Goal: Information Seeking & Learning: Learn about a topic

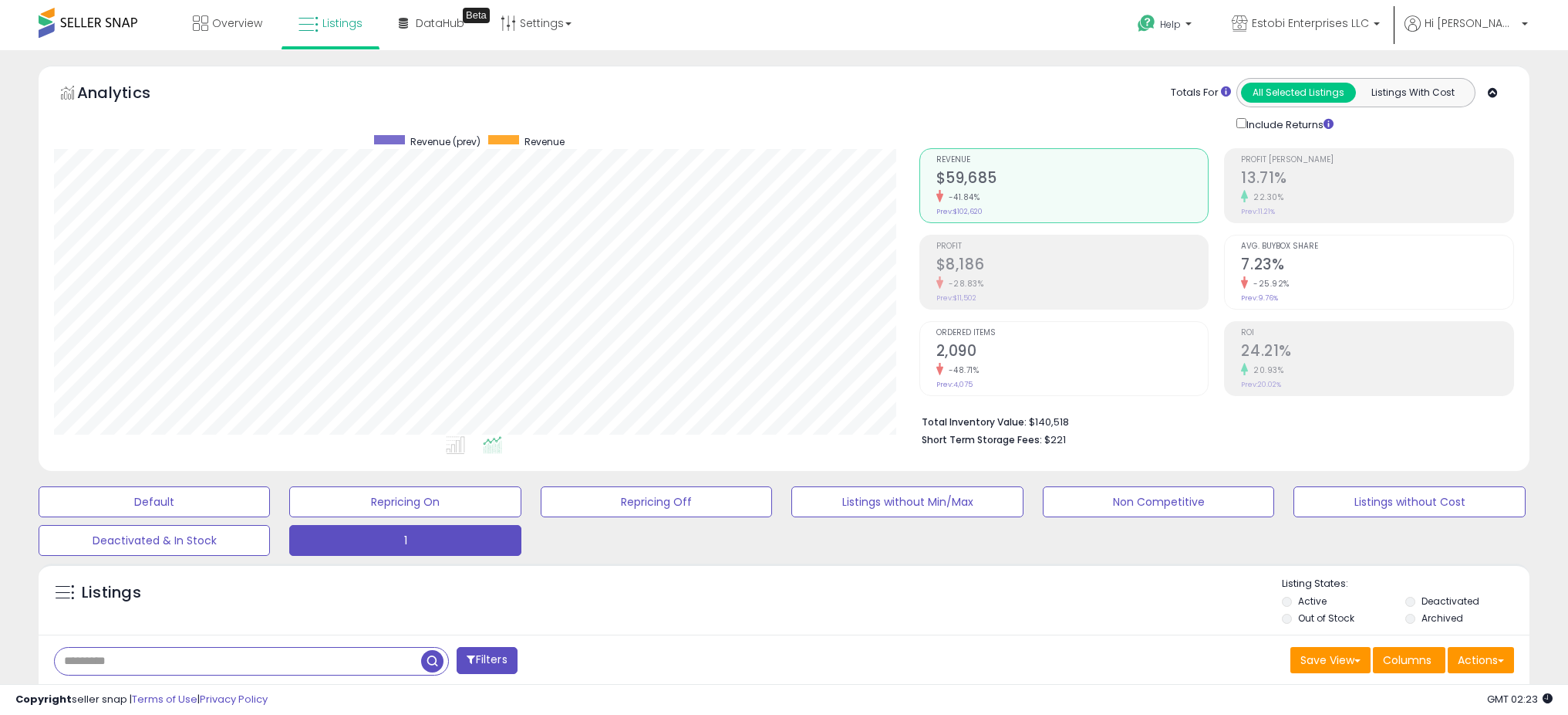
select select "**"
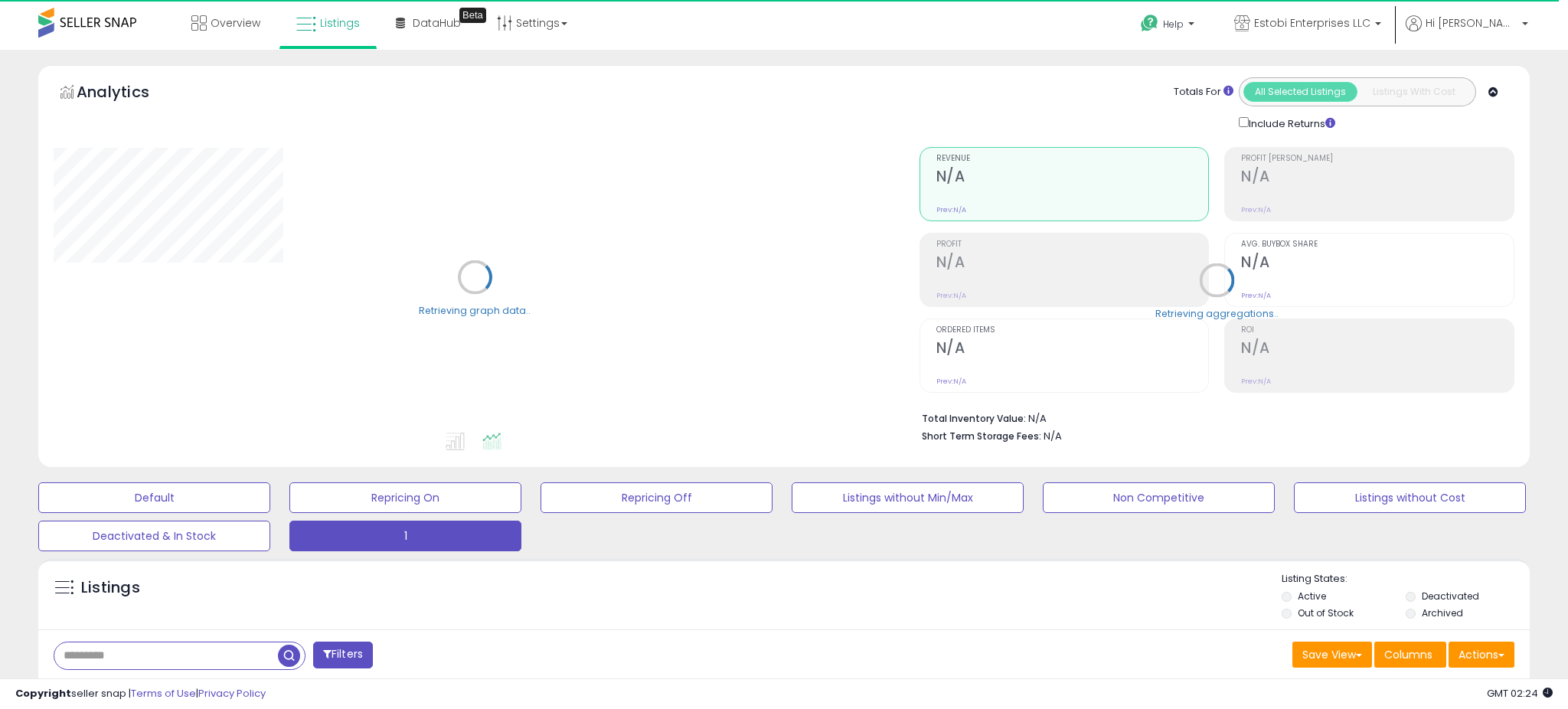
select select "**"
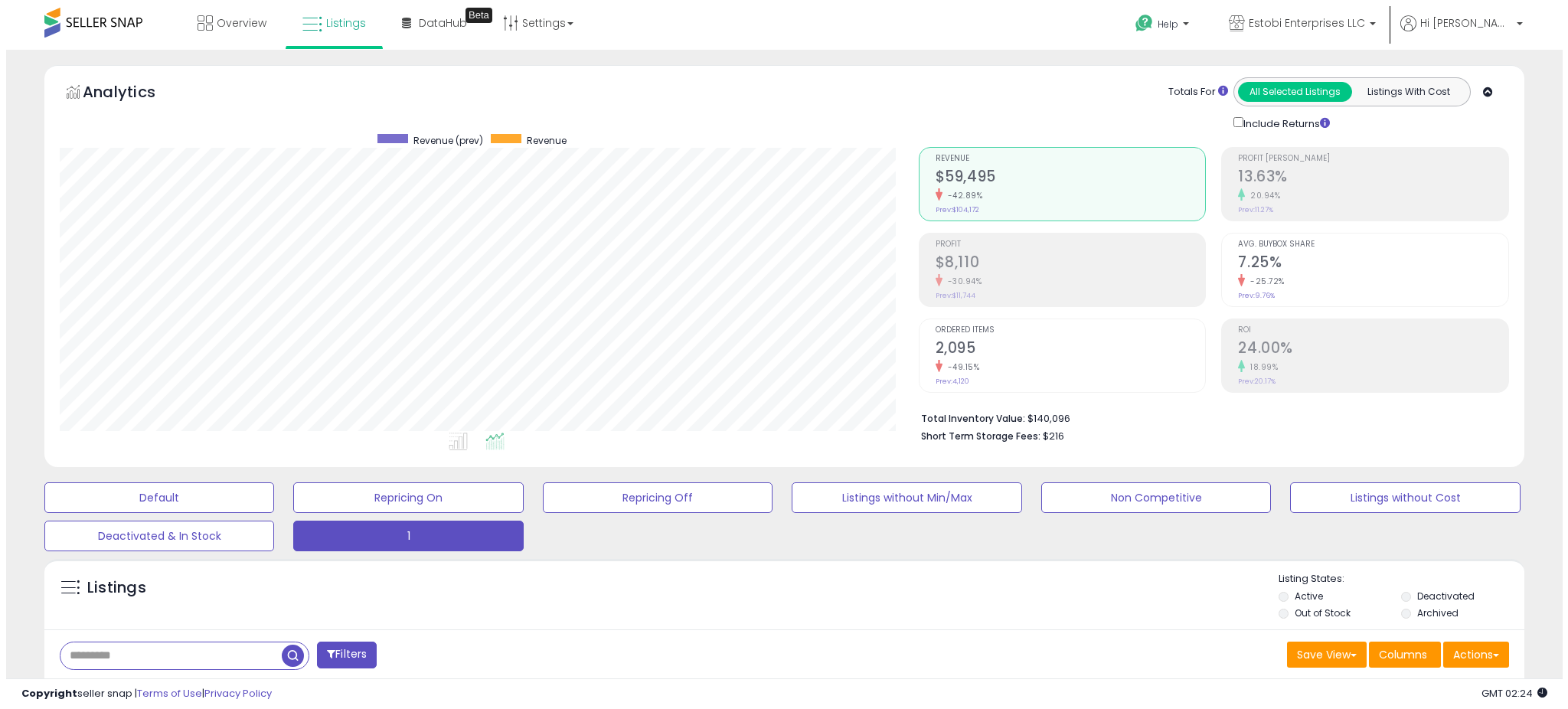
scroll to position [314, 858]
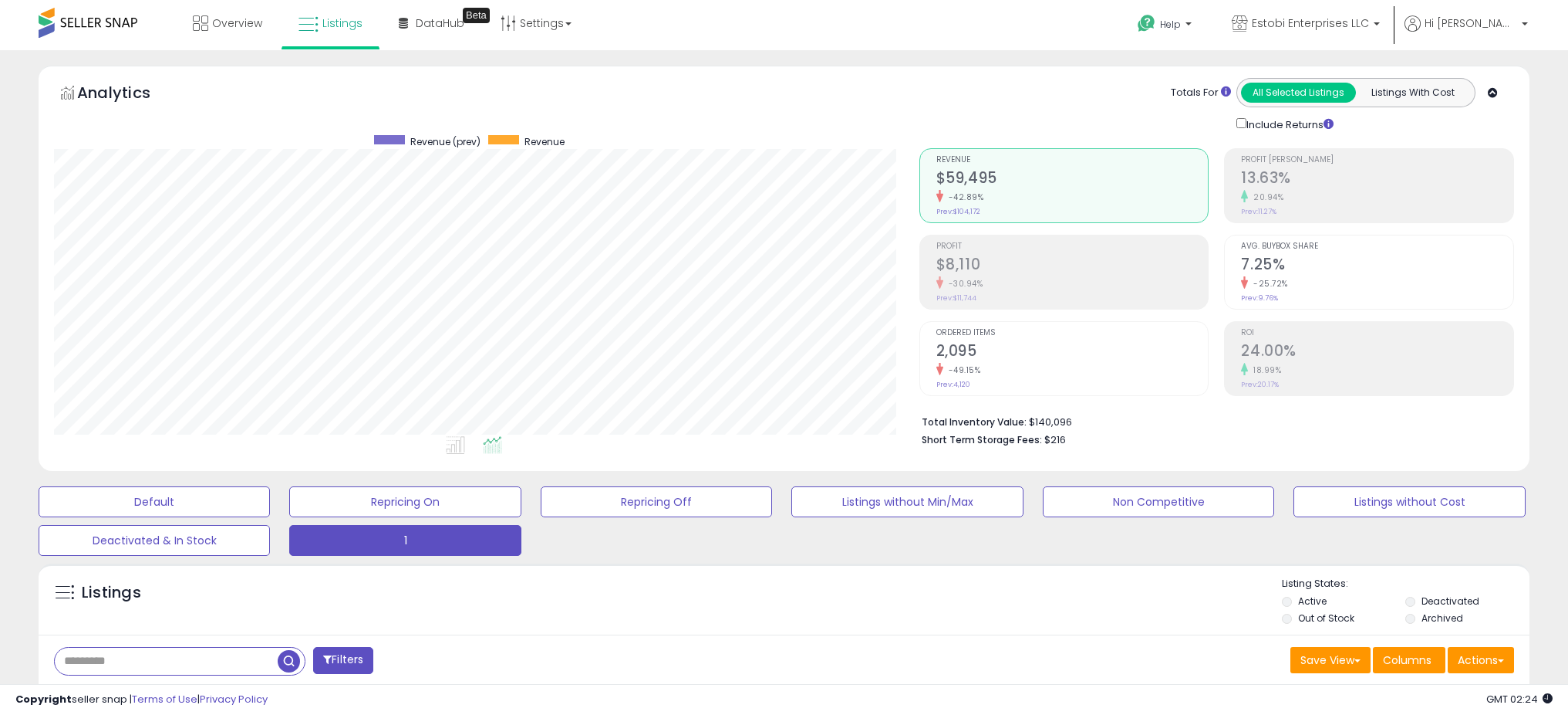
click at [984, 252] on div "Profit $8,110 -30.94% Prev: $11,744" at bounding box center [1072, 269] width 272 height 69
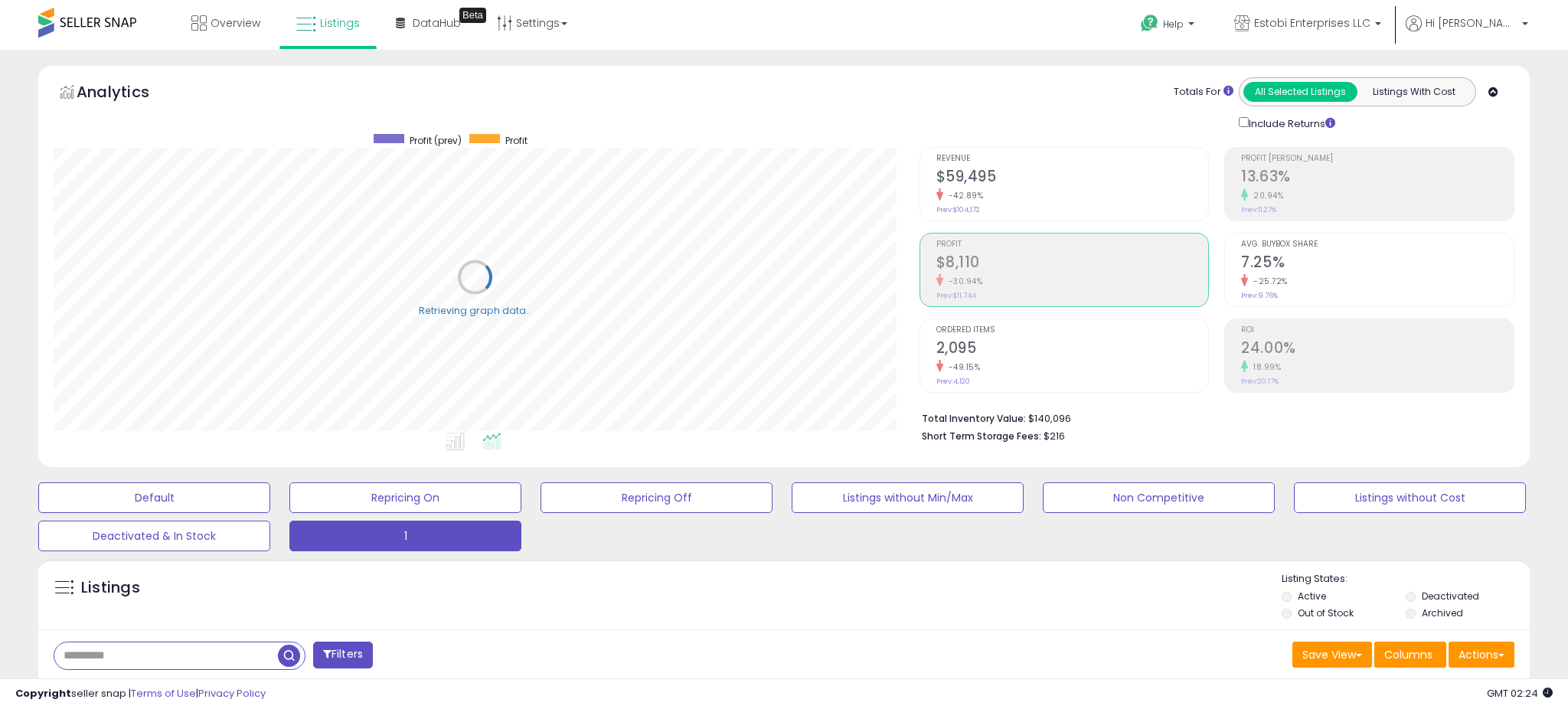
scroll to position [764936, 764710]
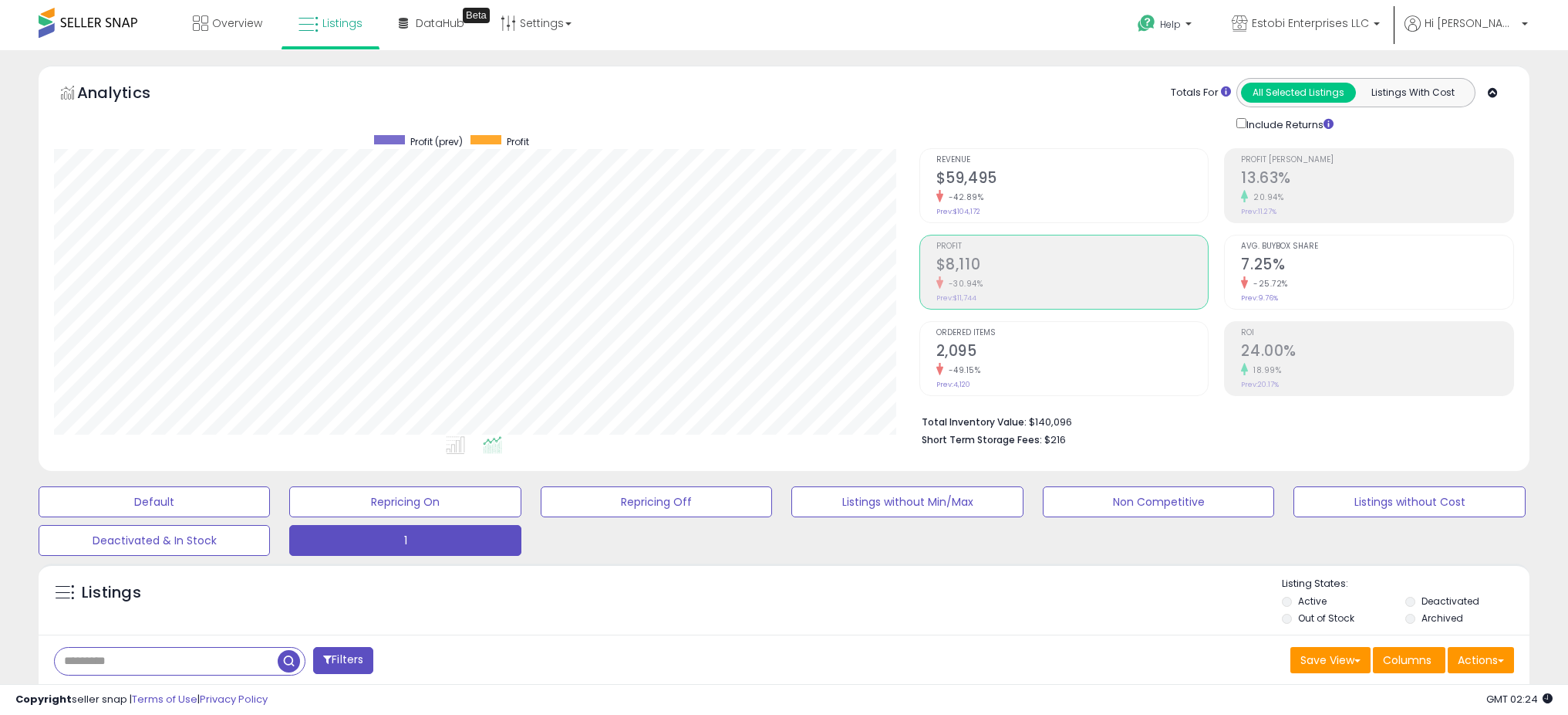
click at [931, 195] on li "Revenue $59,495 -42.89% Prev: $104,172" at bounding box center [1064, 186] width 290 height 75
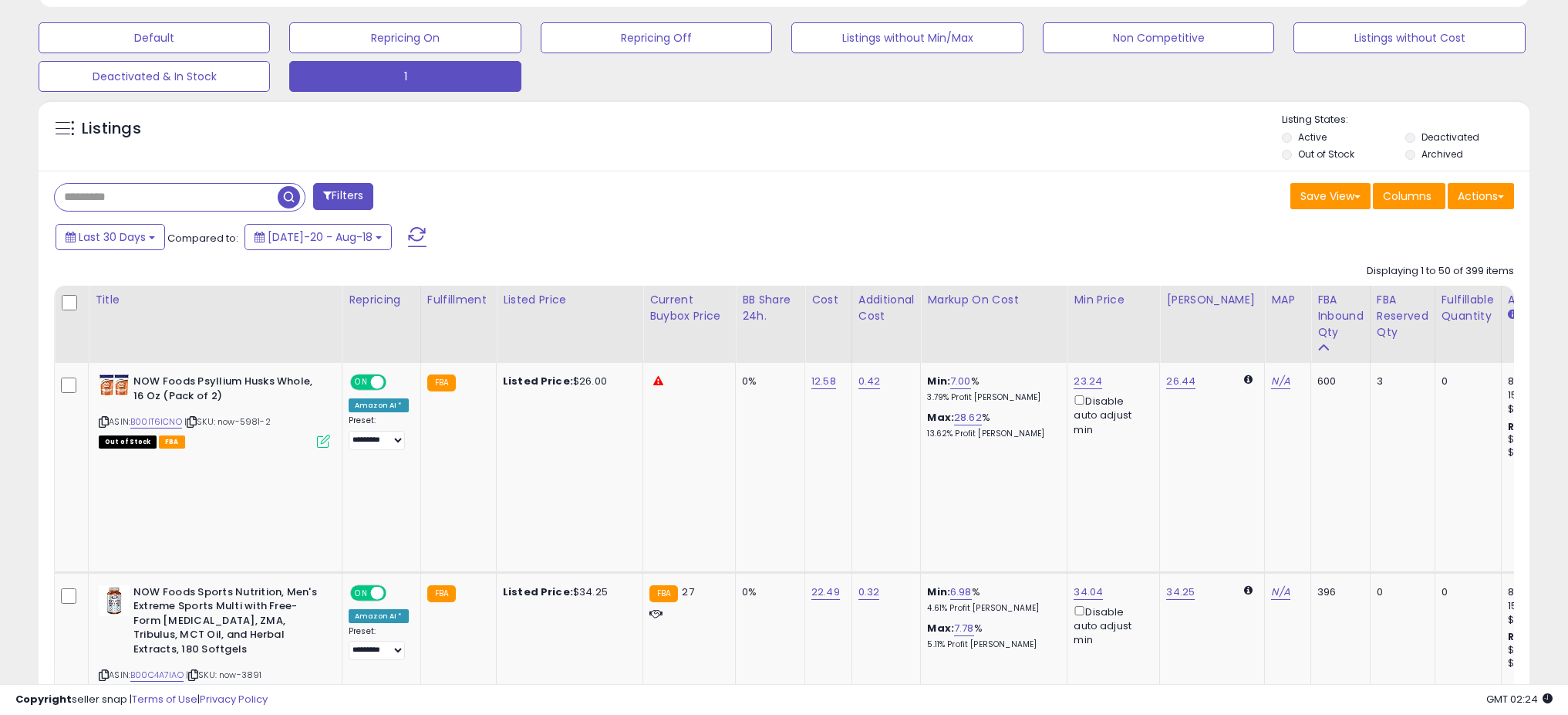
scroll to position [674, 0]
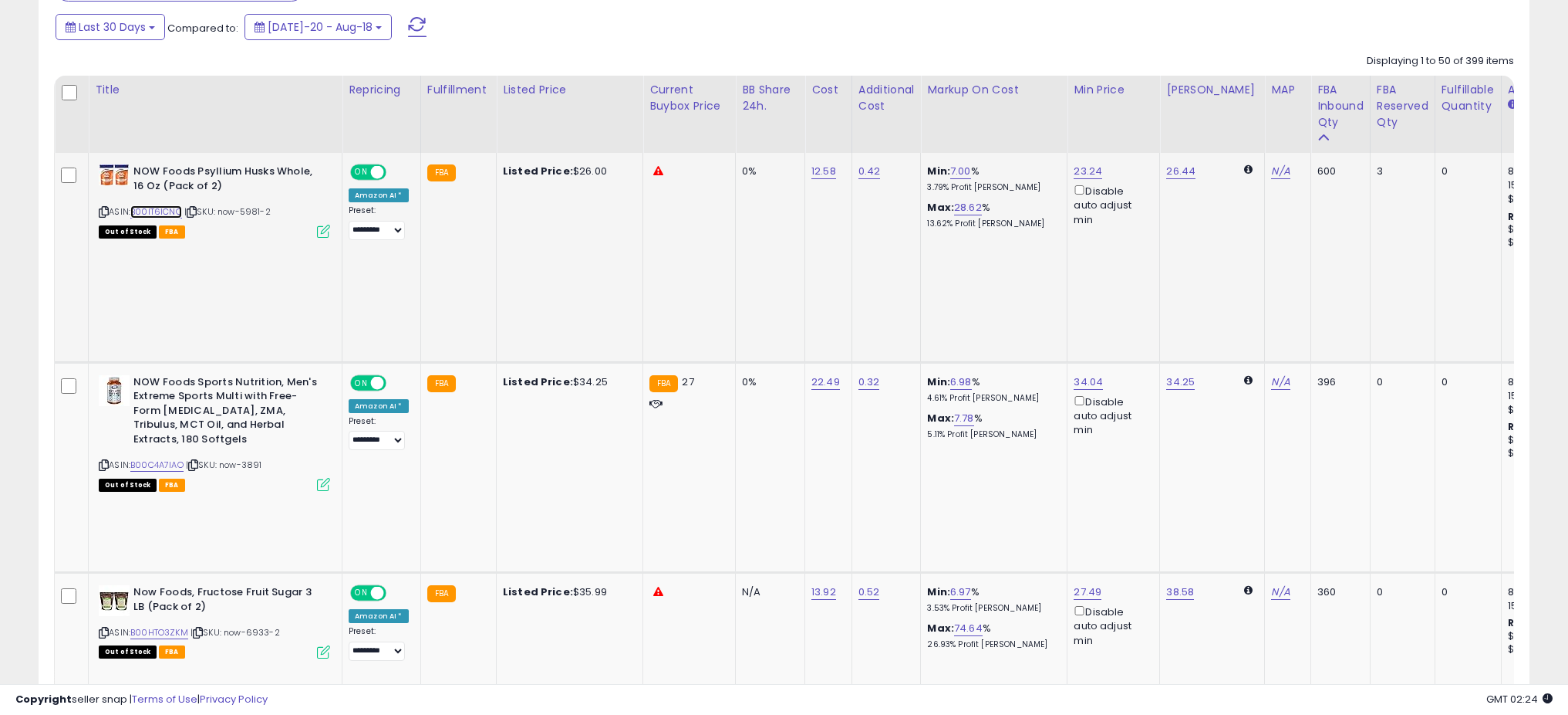
click at [172, 213] on link "B00IT6ICNO" at bounding box center [156, 211] width 52 height 13
click at [182, 458] on link "B00C4A7IAO" at bounding box center [157, 464] width 54 height 13
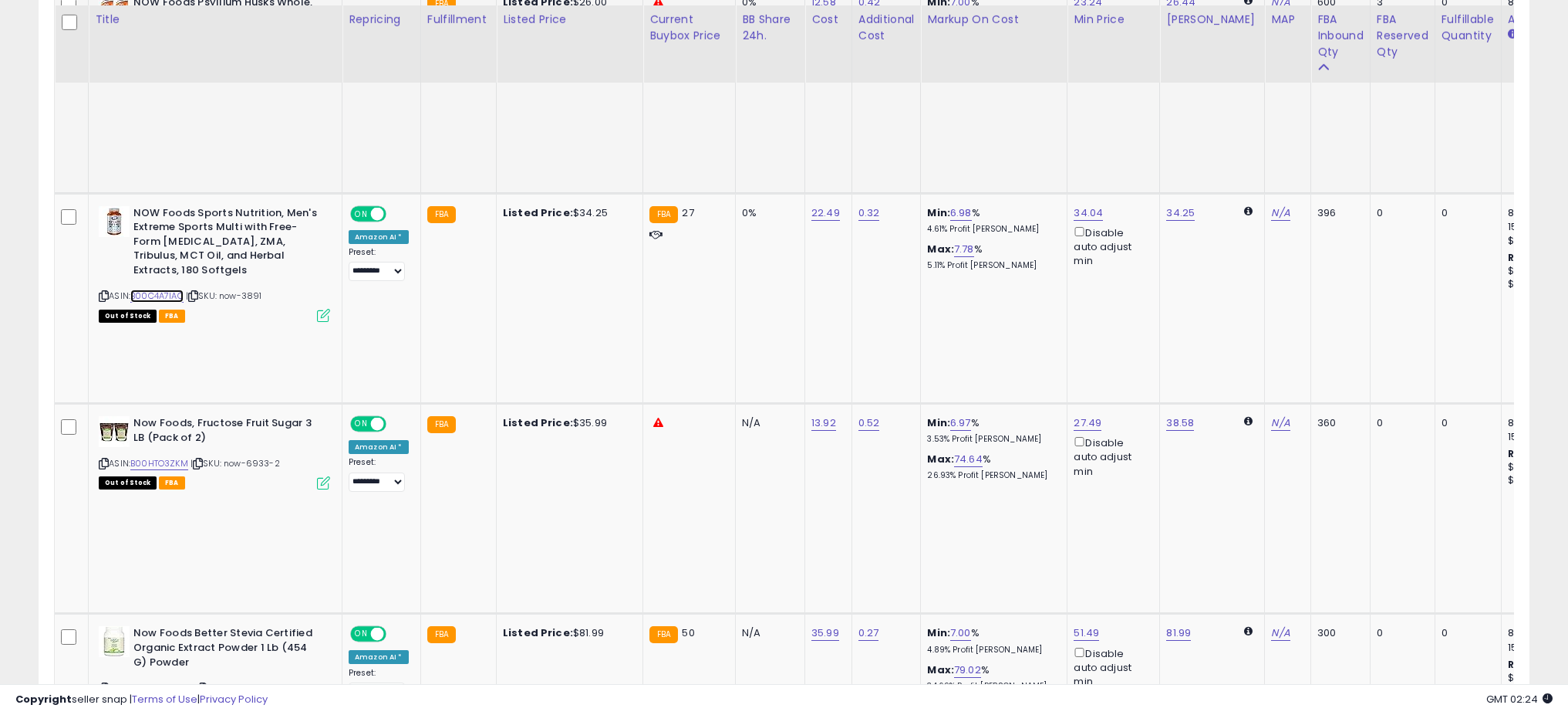
scroll to position [848, 0]
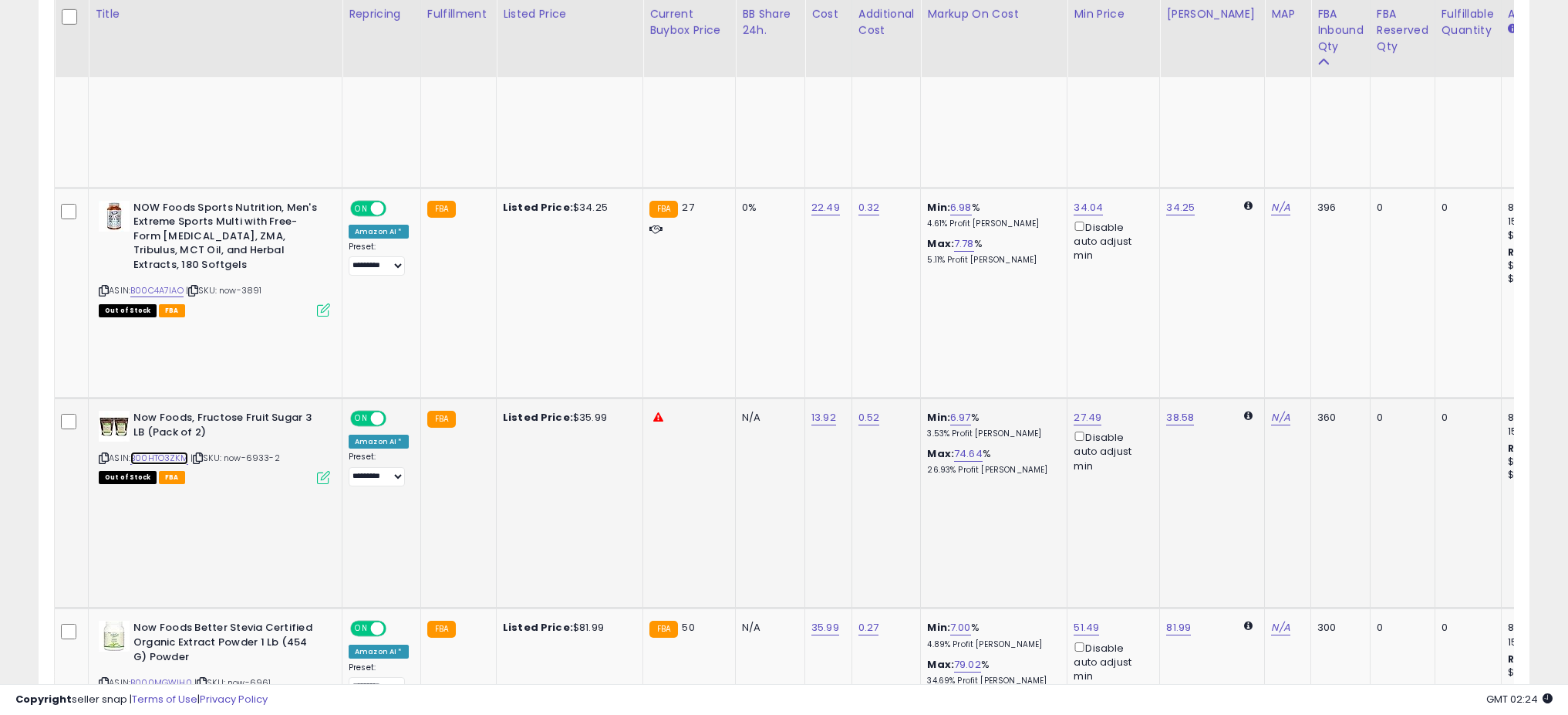
click at [182, 452] on link "B00HTO3ZKM" at bounding box center [159, 458] width 58 height 13
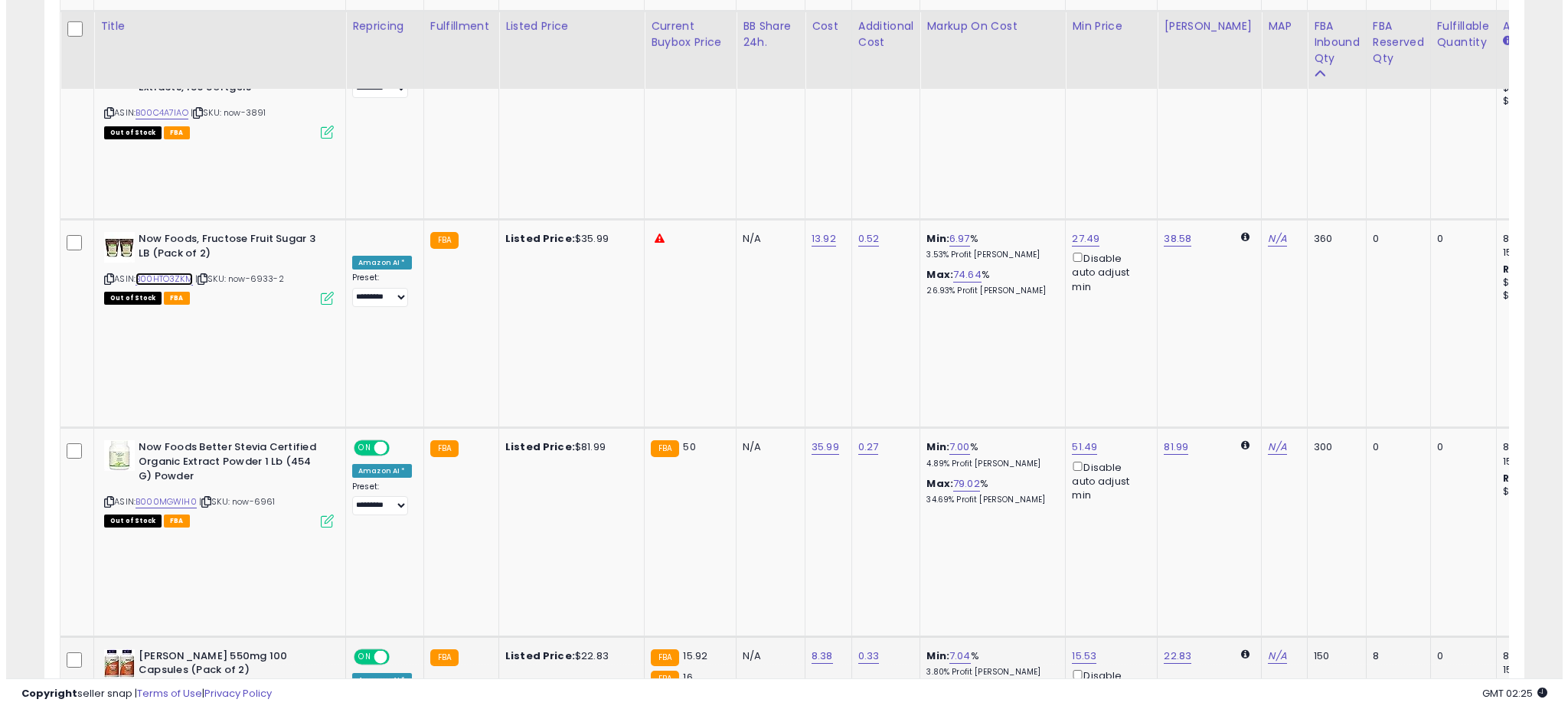
scroll to position [1030, 0]
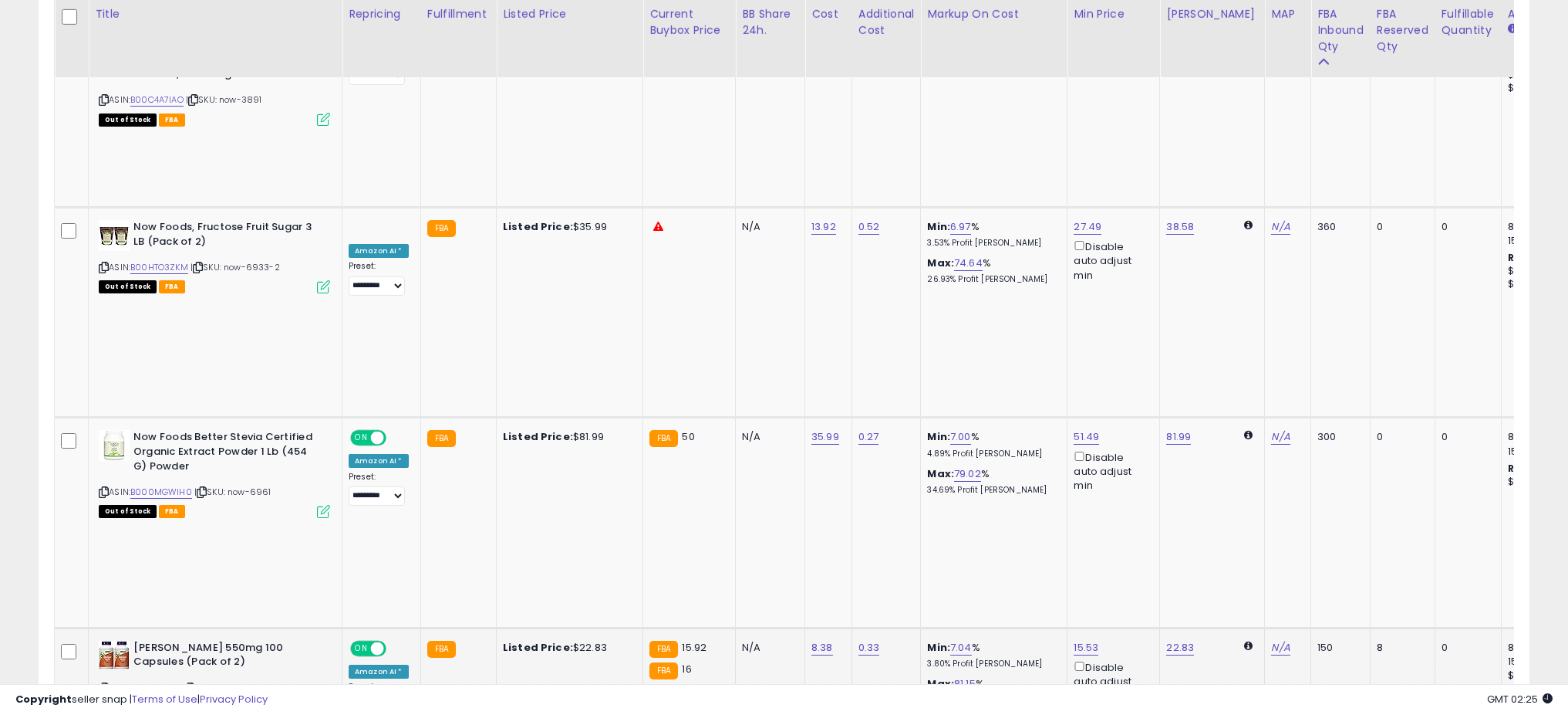
click at [322, 701] on icon at bounding box center [324, 707] width 13 height 13
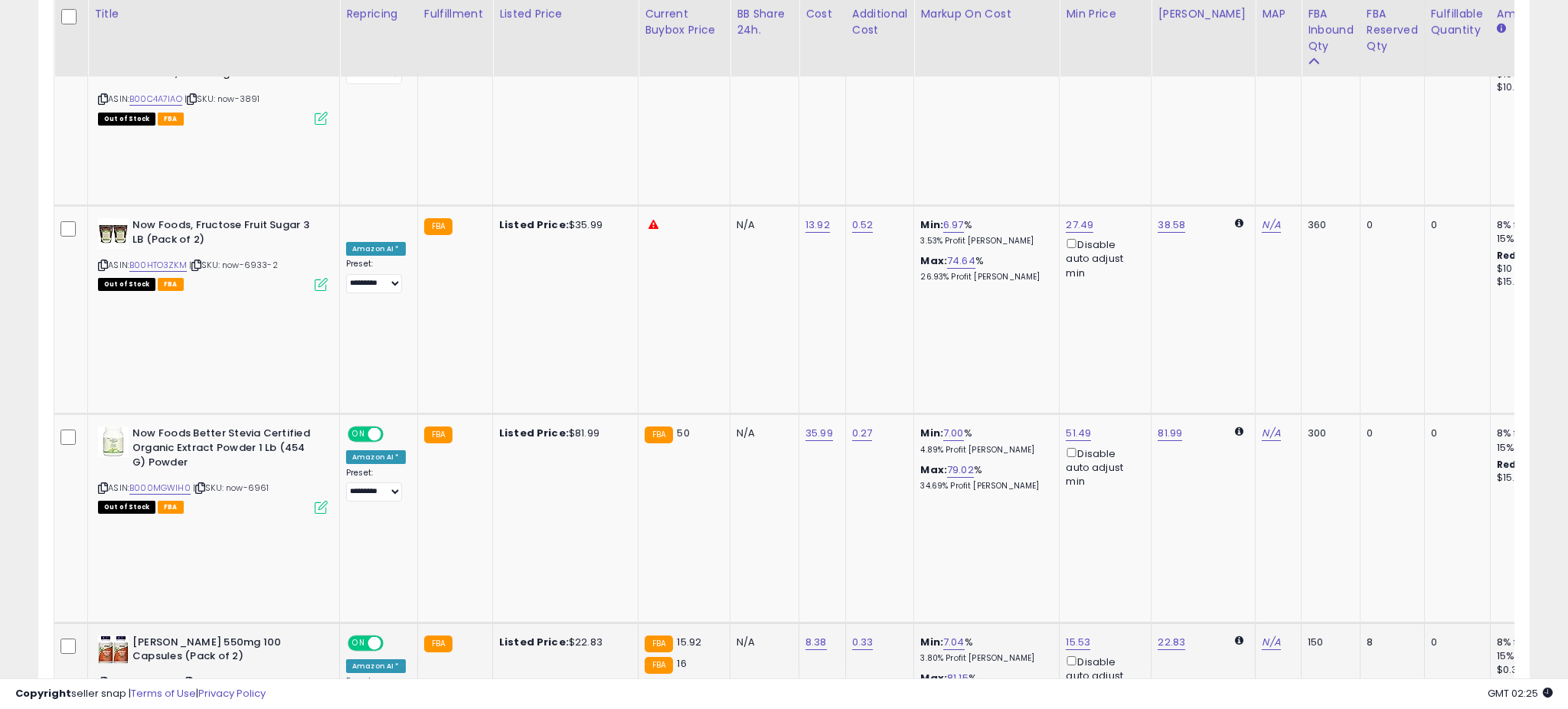
scroll to position [314, 865]
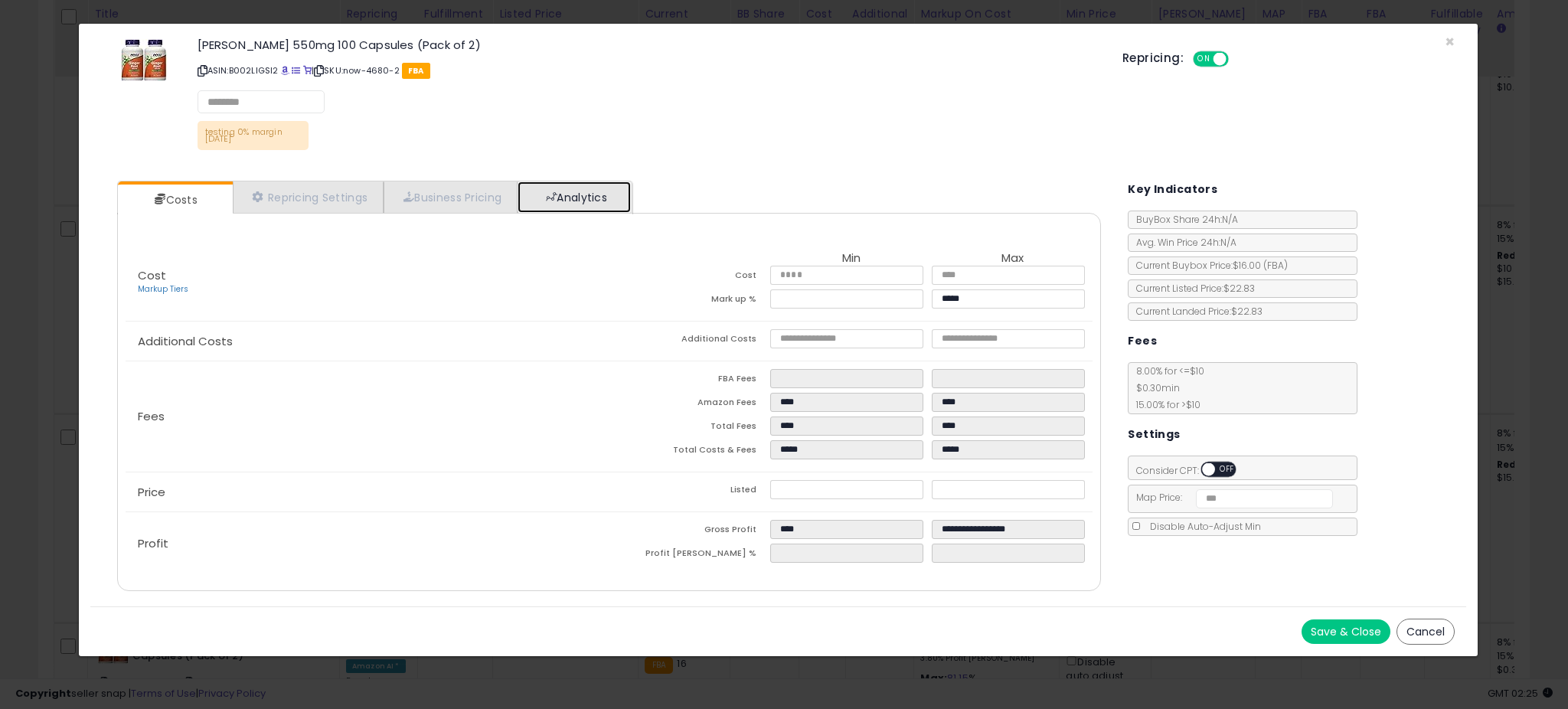
click at [592, 186] on link "Analytics" at bounding box center [574, 197] width 113 height 32
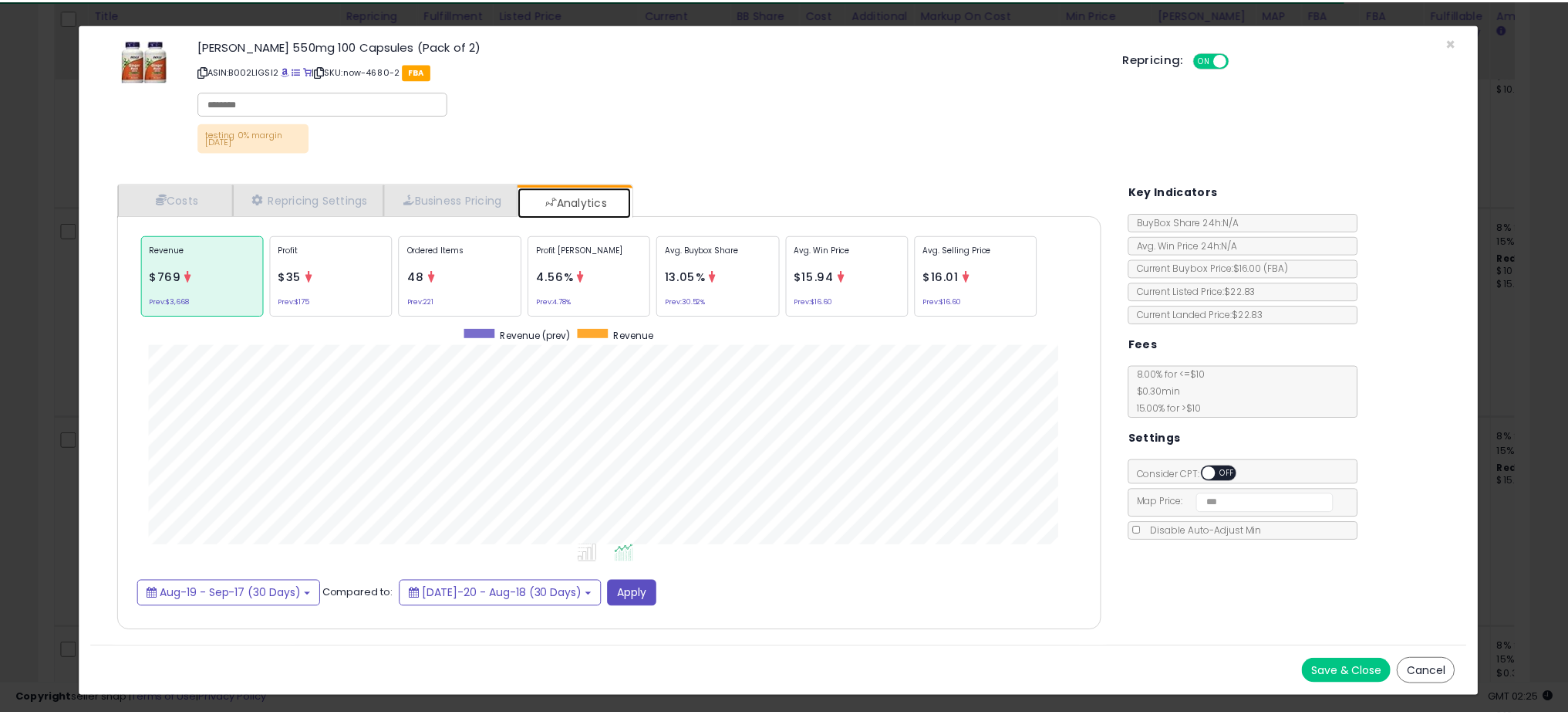
scroll to position [474, 1022]
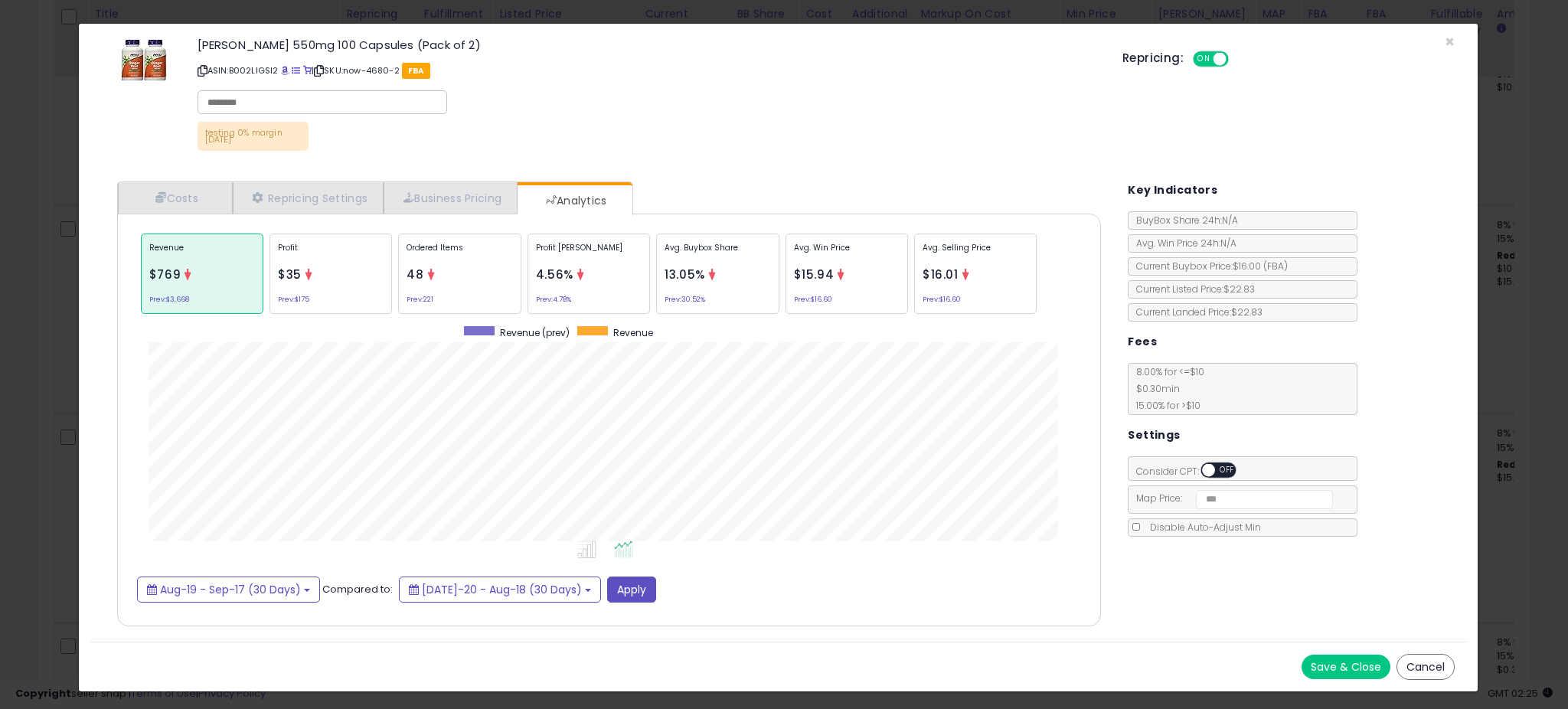
click at [59, 316] on div "× Close [PERSON_NAME] 550mg 100 Capsules (Pack of 2) ASIN: B002LIGSI2 | SKU: no…" at bounding box center [784, 354] width 1568 height 709
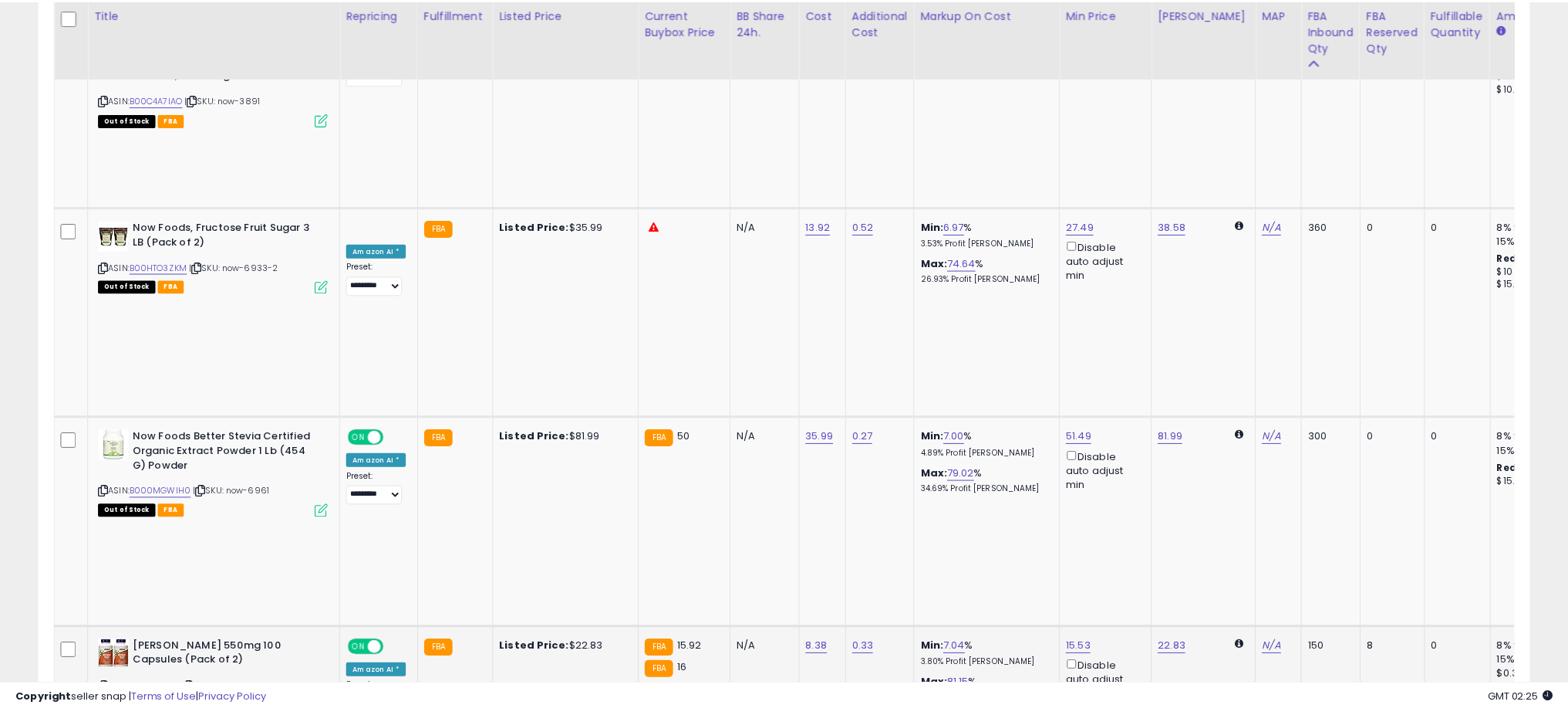
scroll to position [771409, 770386]
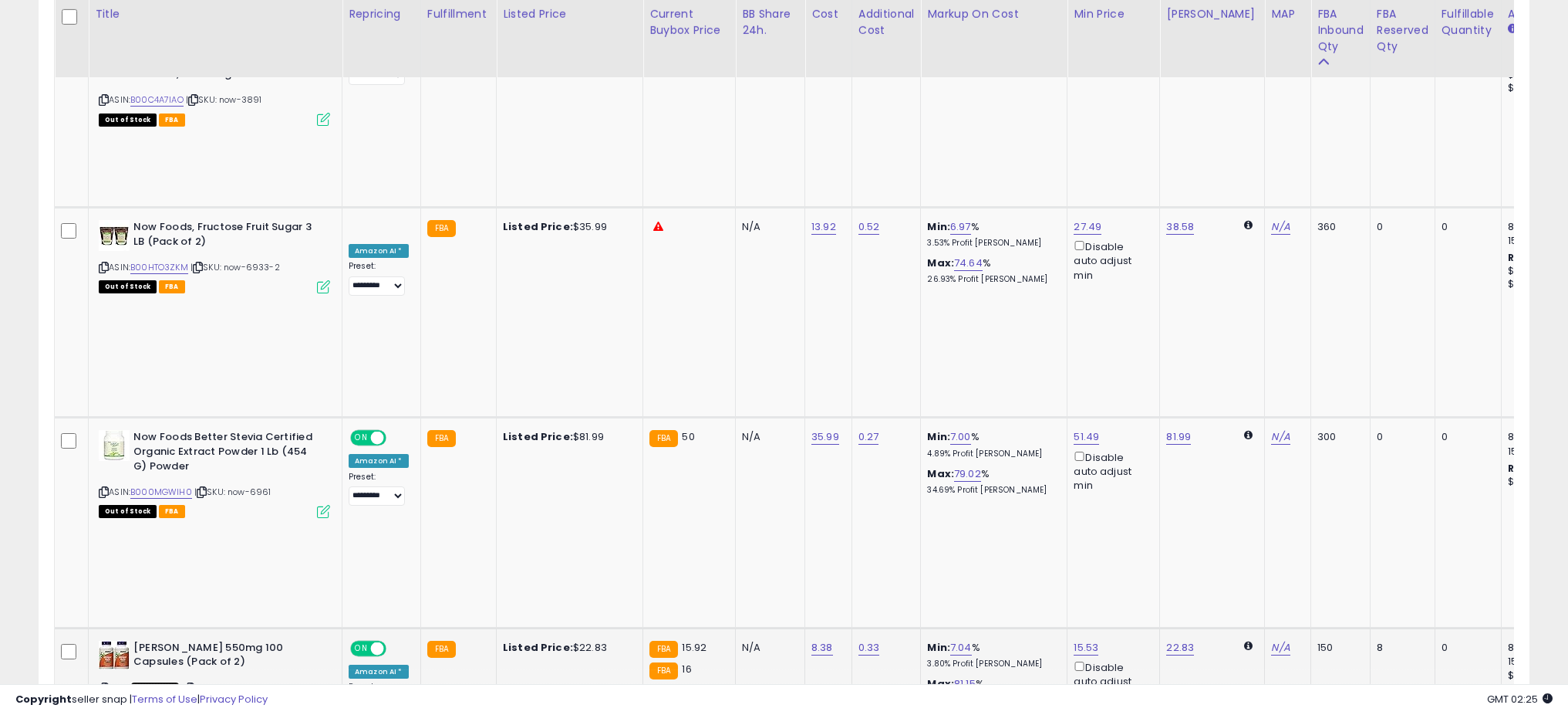
click at [154, 682] on link "B002LIGSI2" at bounding box center [155, 688] width 50 height 13
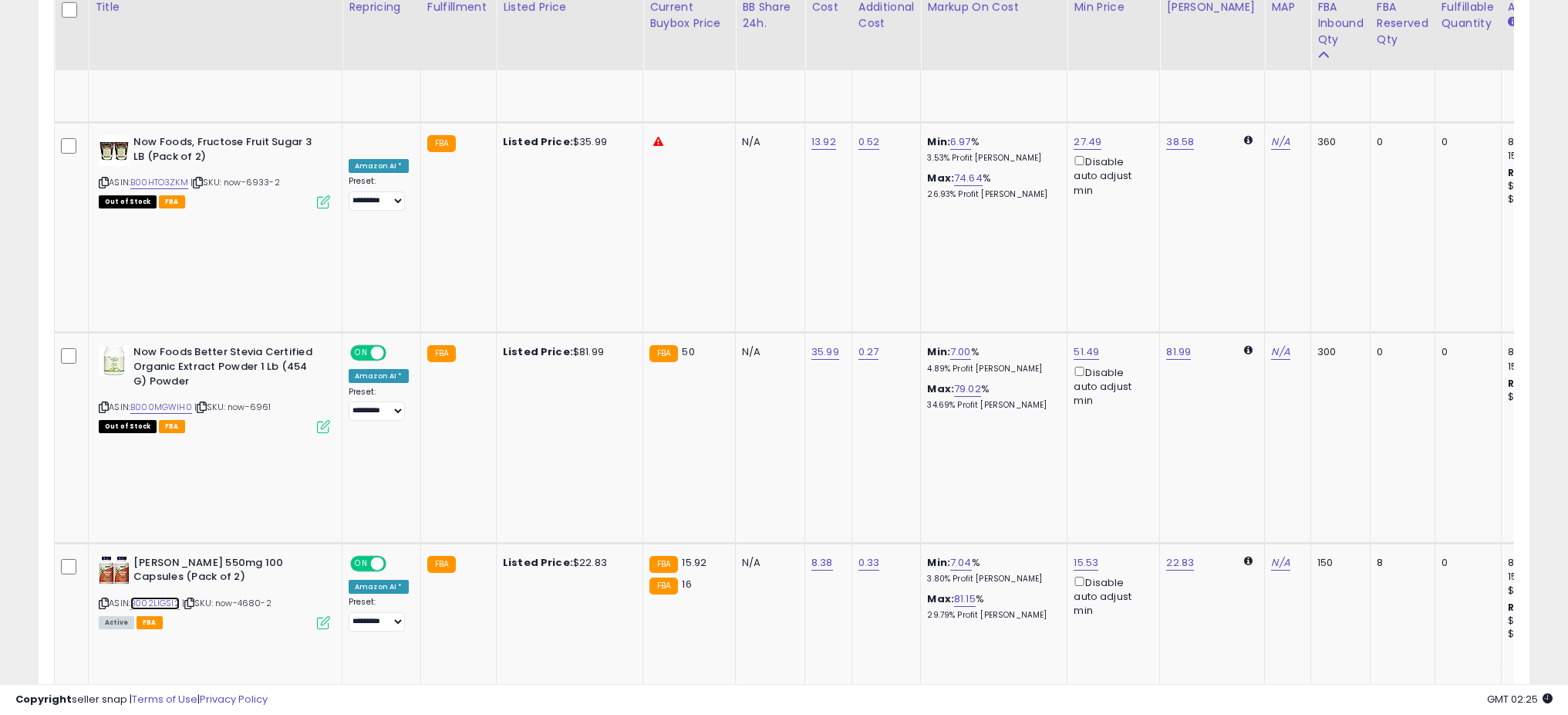
scroll to position [1126, 0]
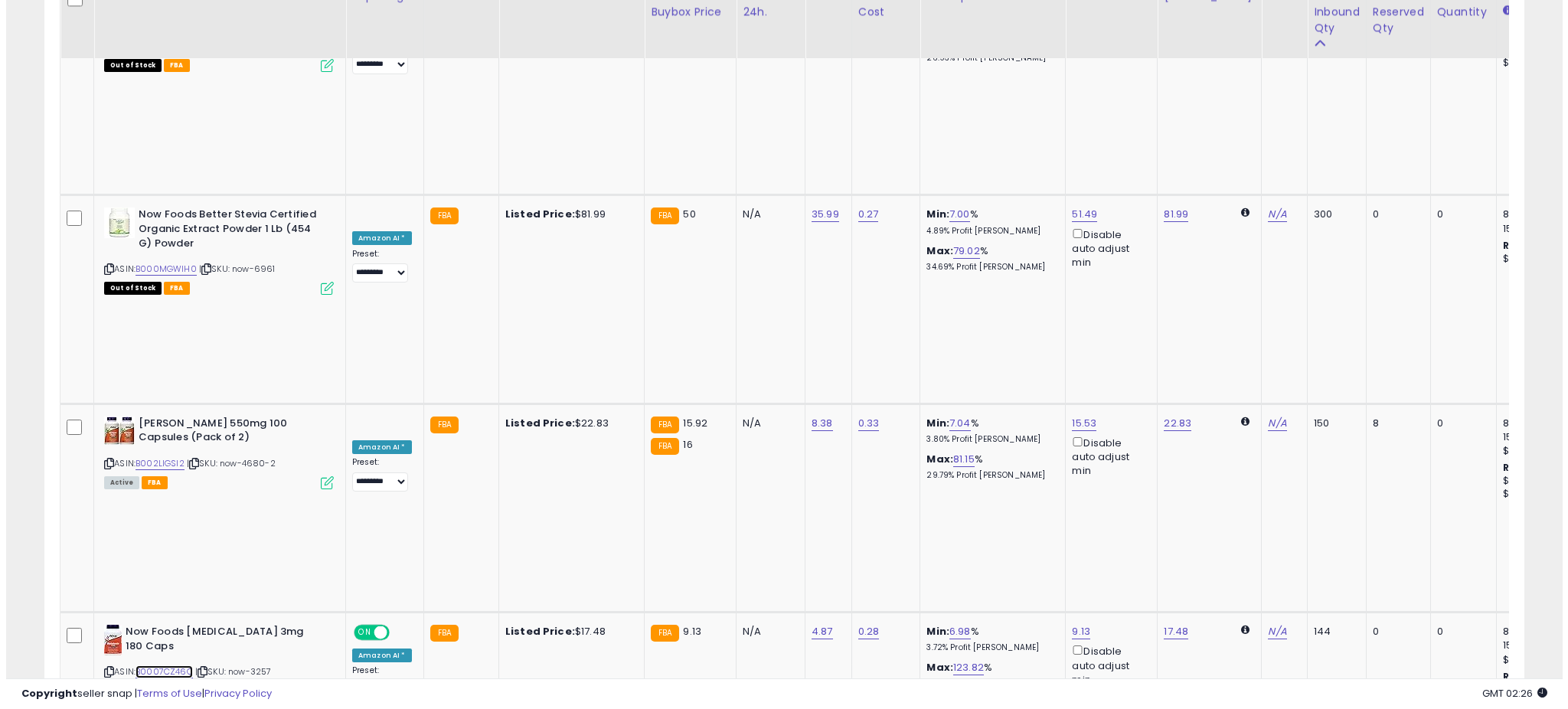
scroll to position [1252, 0]
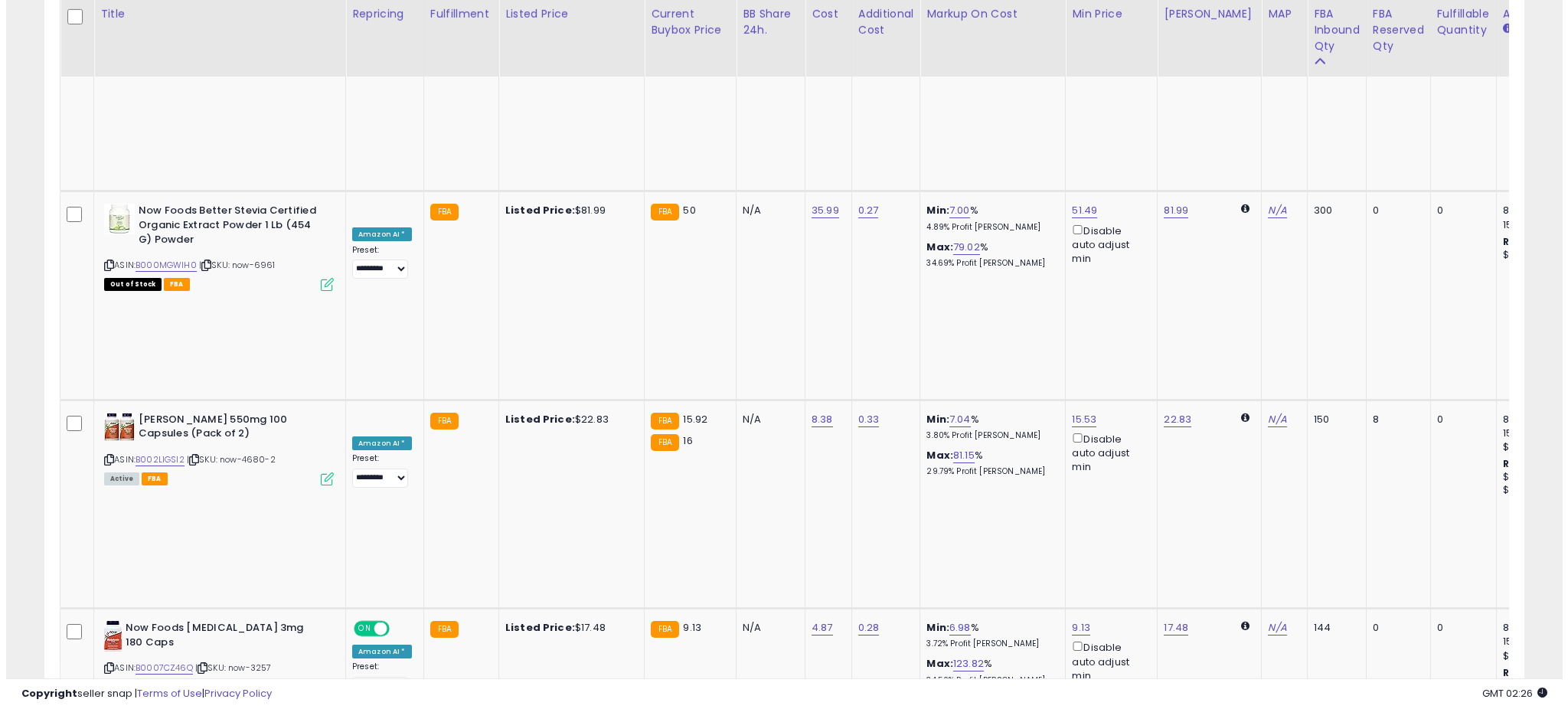
scroll to position [314, 865]
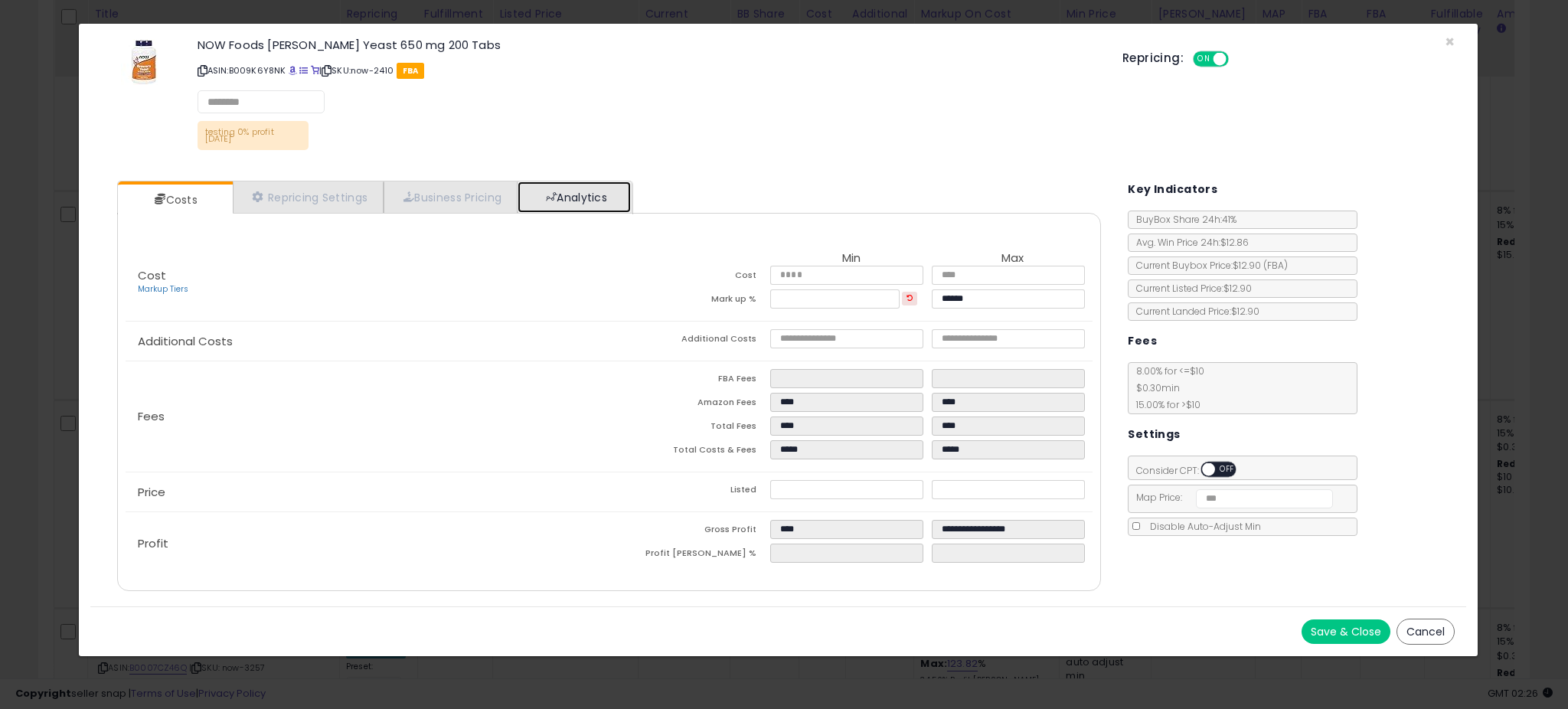
click at [551, 193] on link "Analytics" at bounding box center [574, 197] width 113 height 32
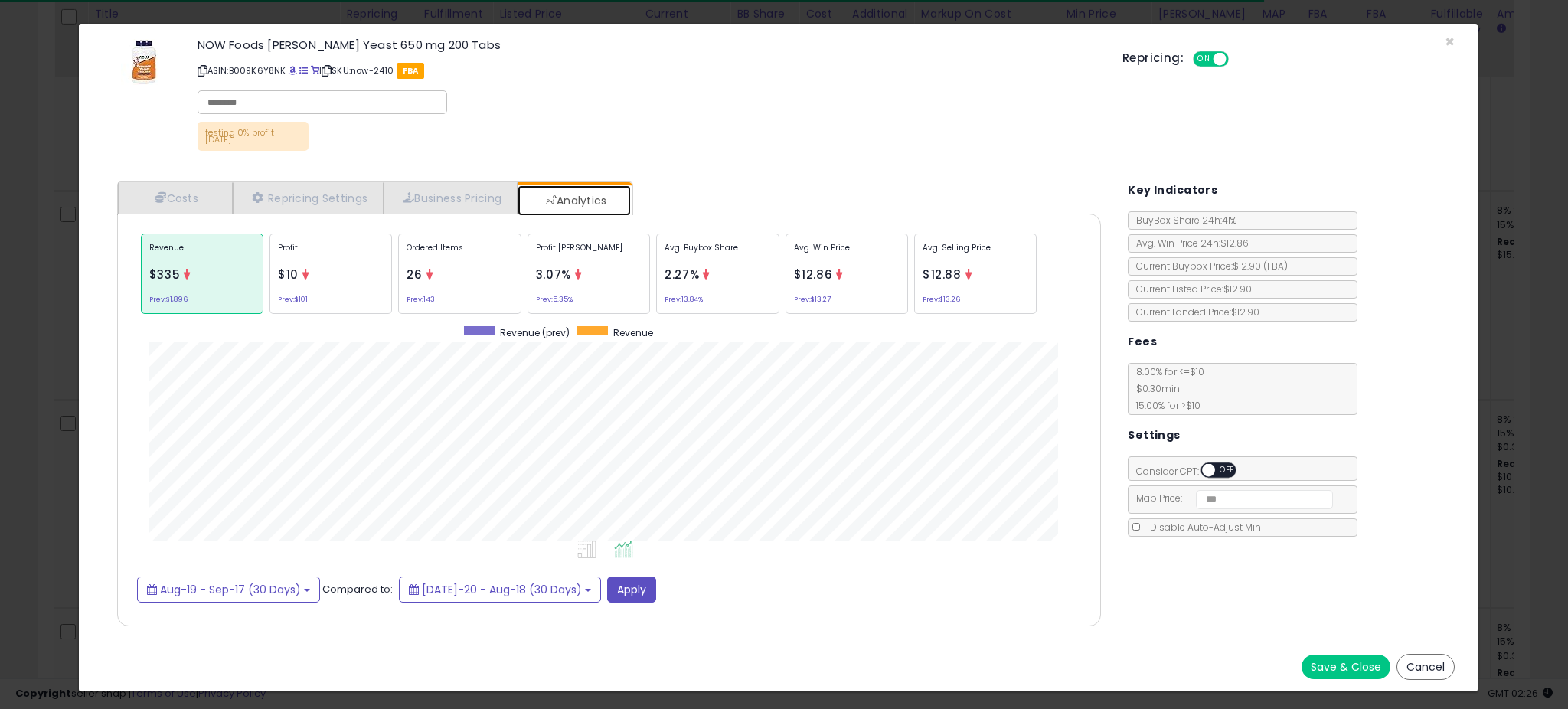
scroll to position [470, 1014]
click at [452, 259] on p "Ordered Items" at bounding box center [459, 253] width 106 height 23
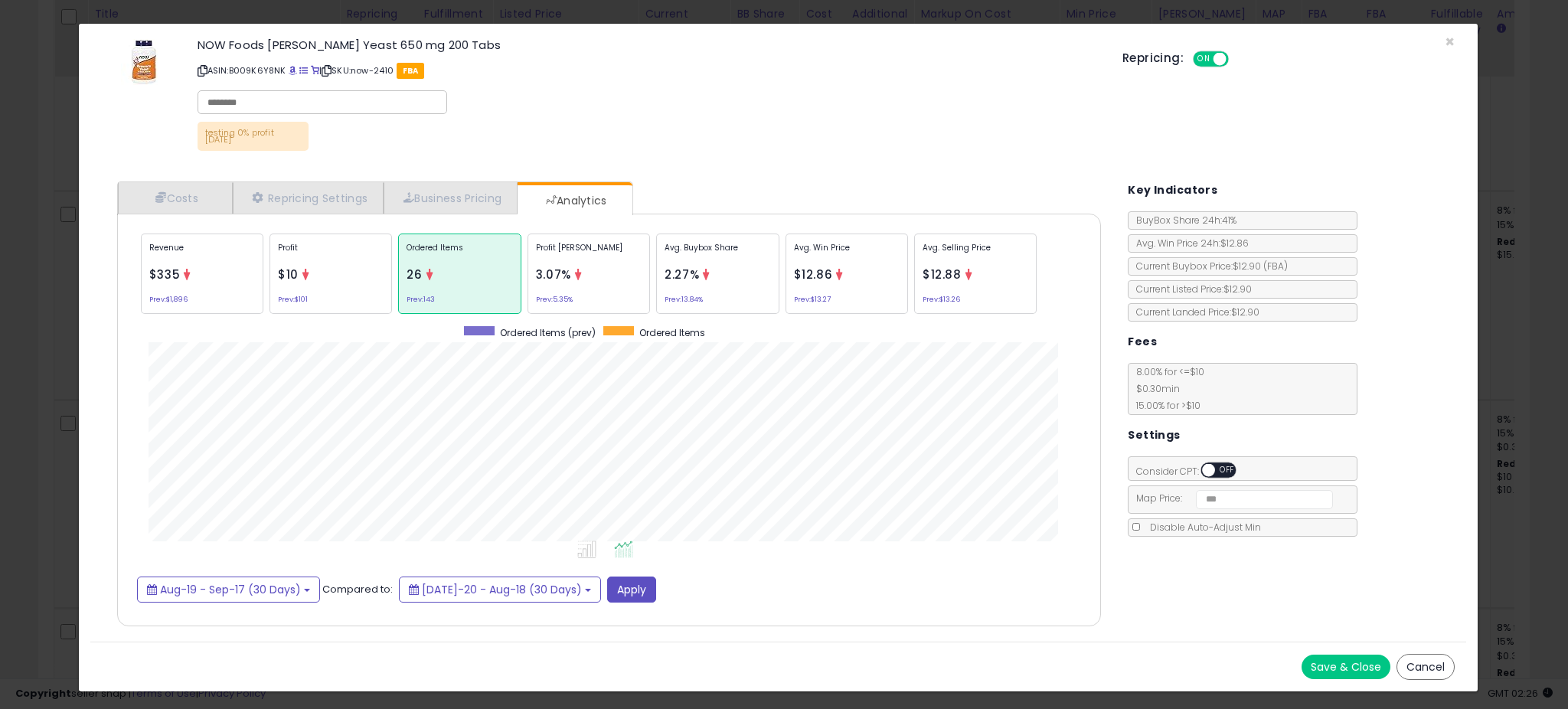
click at [24, 365] on div "× Close NOW Foods [PERSON_NAME] Yeast 650 mg 200 Tabs ASIN: B009K6Y8NK | SKU: n…" at bounding box center [784, 354] width 1568 height 709
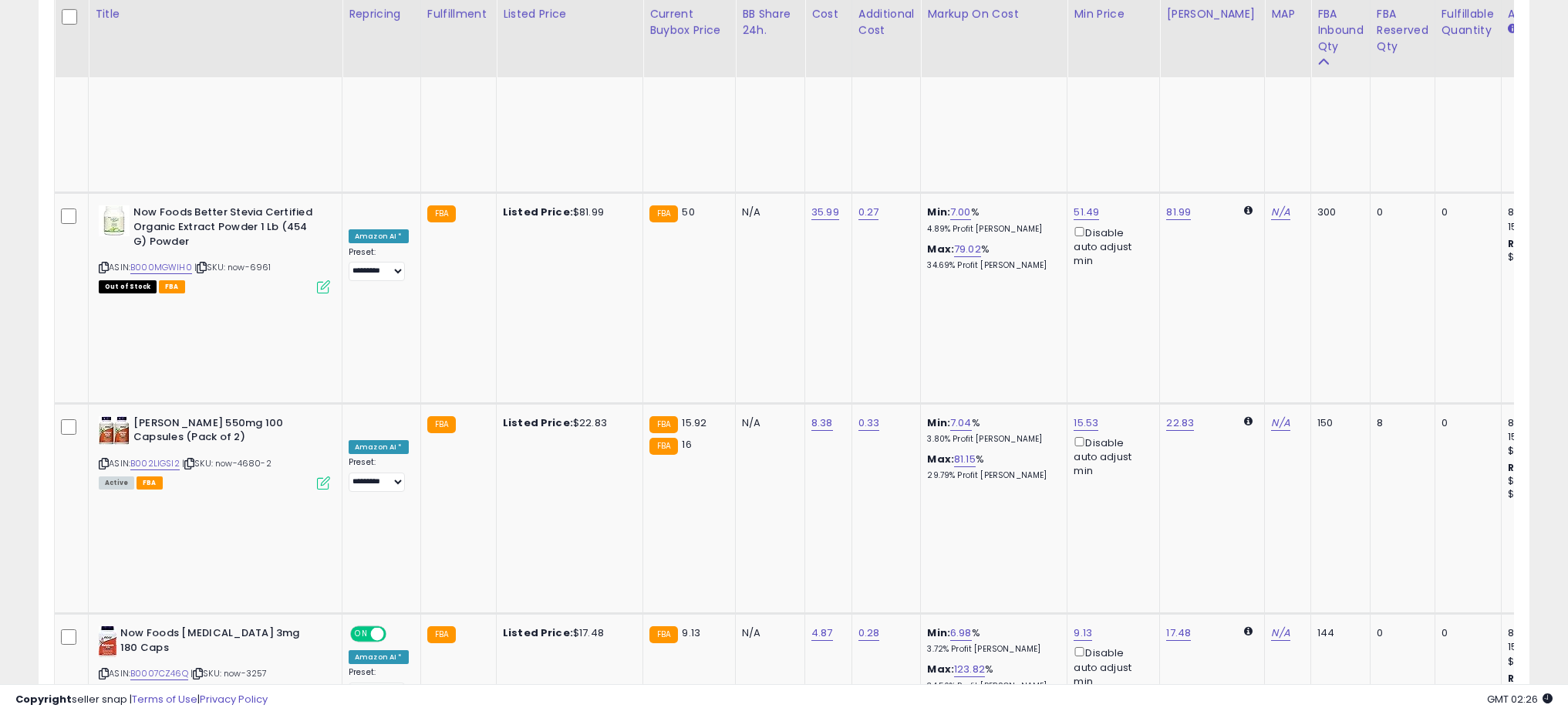
scroll to position [771409, 770386]
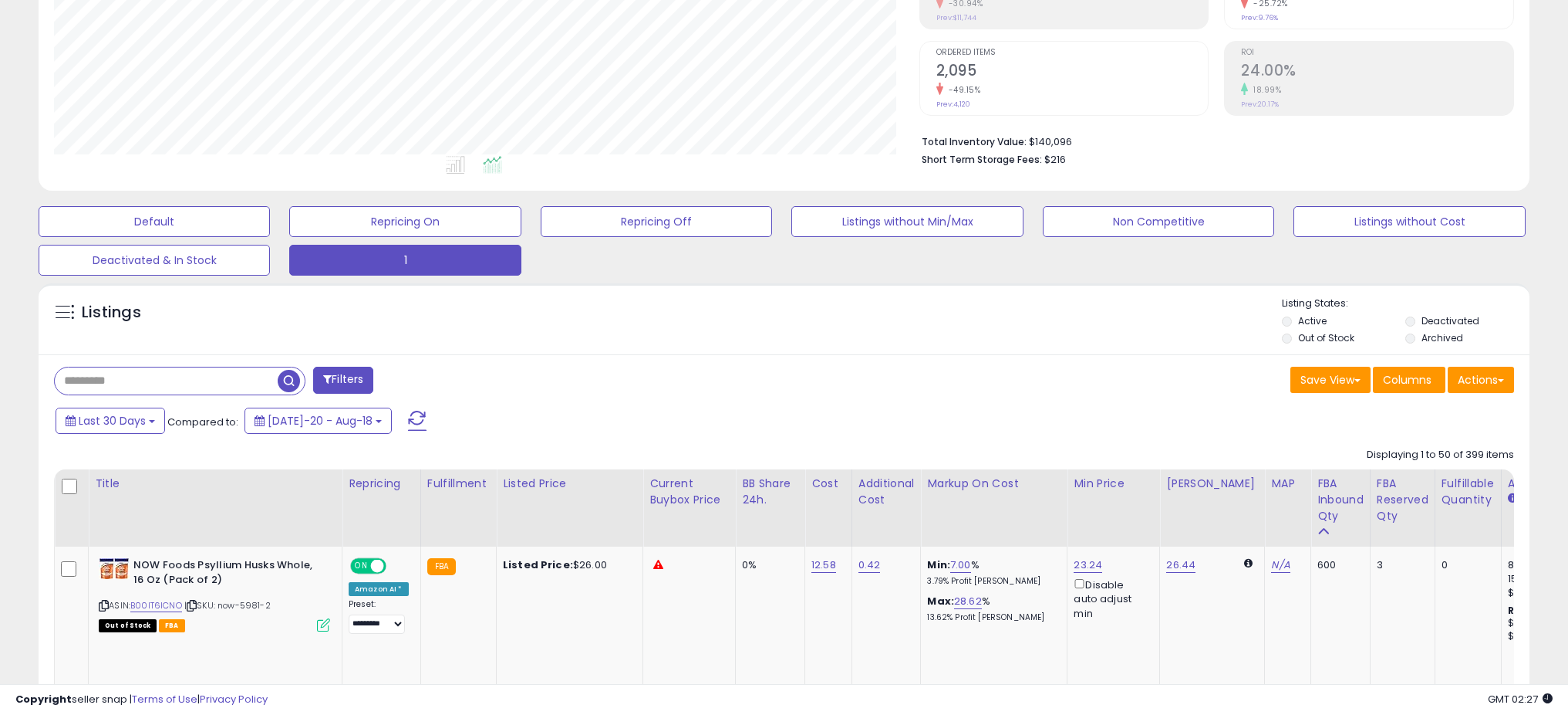
scroll to position [0, 0]
